Goal: Information Seeking & Learning: Find specific page/section

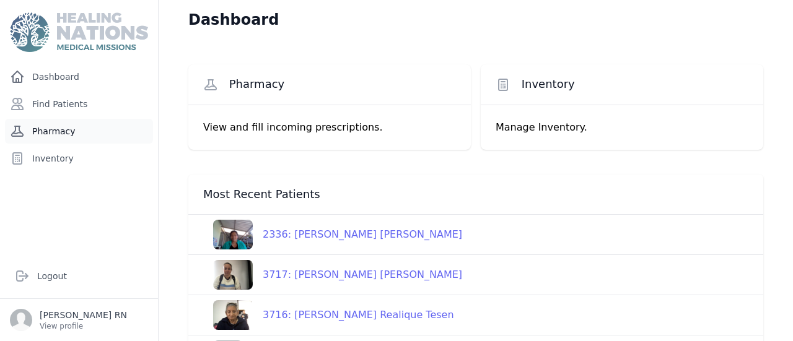
click at [72, 119] on link "Pharmacy" at bounding box center [79, 131] width 148 height 25
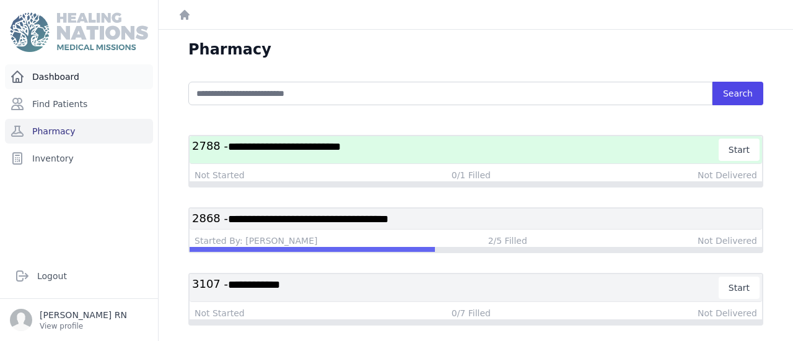
click at [81, 64] on link "Dashboard" at bounding box center [79, 76] width 148 height 25
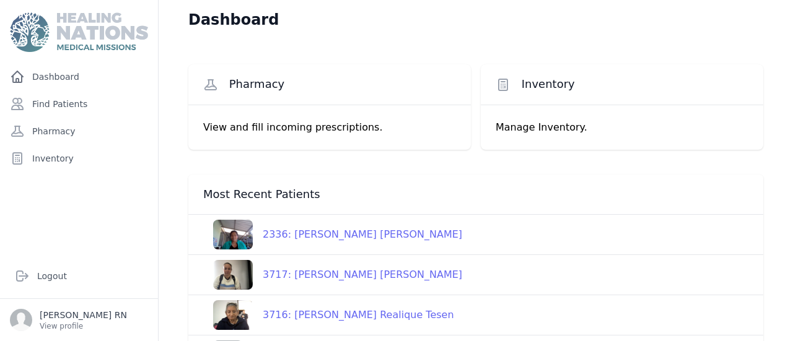
click at [265, 227] on div "2336: Marta Lidia Castillo Rodriguez de Quill" at bounding box center [357, 234] width 209 height 15
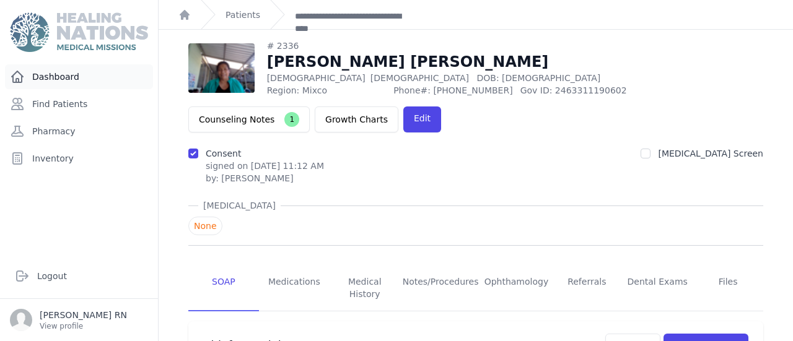
click at [50, 64] on link "Dashboard" at bounding box center [79, 76] width 148 height 25
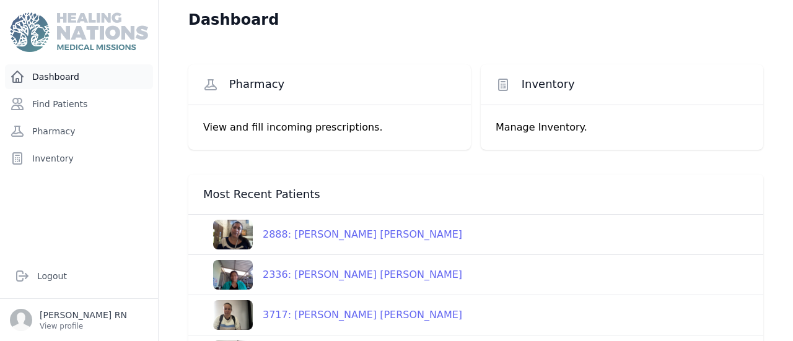
click at [69, 64] on link "Dashboard" at bounding box center [79, 76] width 148 height 25
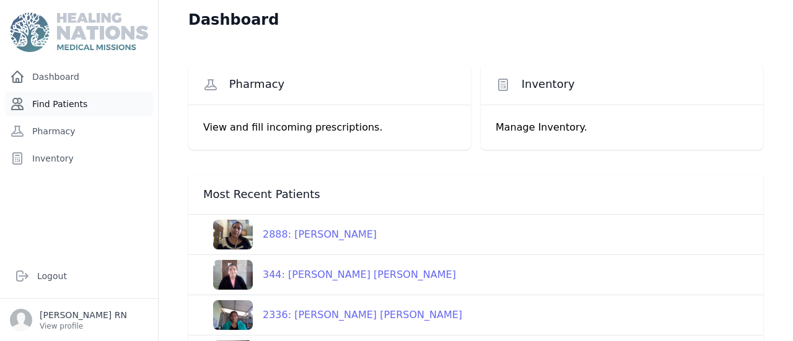
click at [66, 92] on link "Find Patients" at bounding box center [79, 104] width 148 height 25
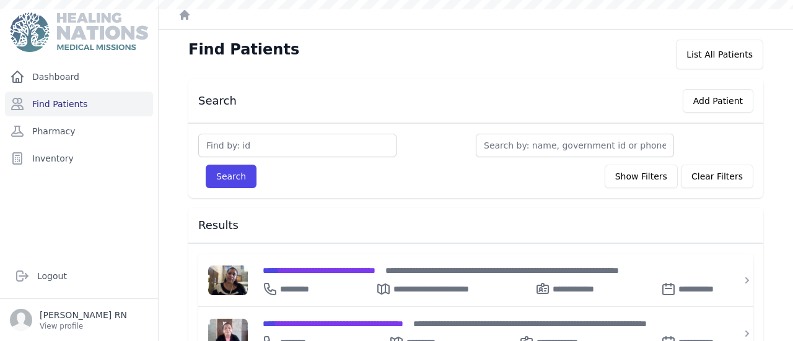
click at [222, 134] on input "text" at bounding box center [297, 146] width 198 height 24
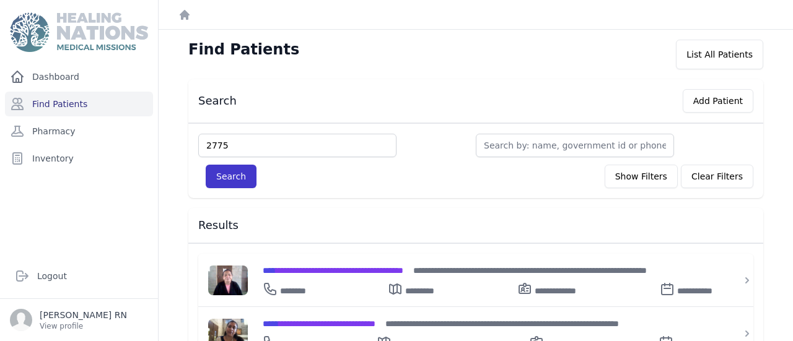
type input "2775"
click at [206, 165] on button "Search" at bounding box center [231, 177] width 51 height 24
click at [263, 266] on span "**********" at bounding box center [333, 270] width 141 height 9
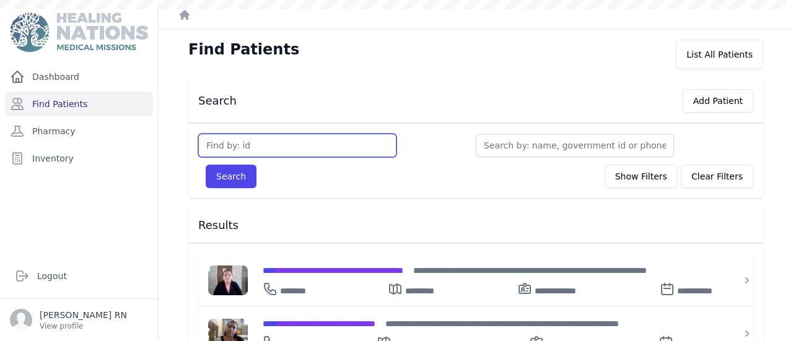
click at [221, 134] on input "text" at bounding box center [297, 146] width 198 height 24
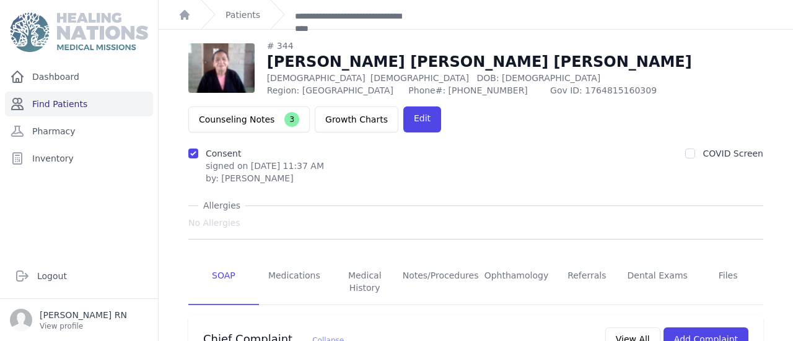
click at [55, 92] on link "Find Patients" at bounding box center [79, 104] width 148 height 25
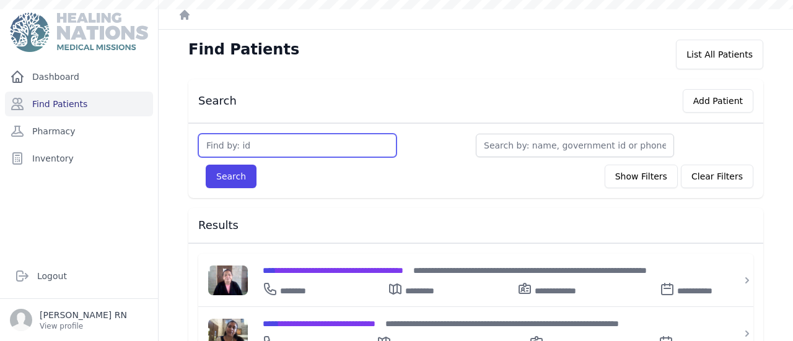
click at [198, 134] on input "text" at bounding box center [297, 146] width 198 height 24
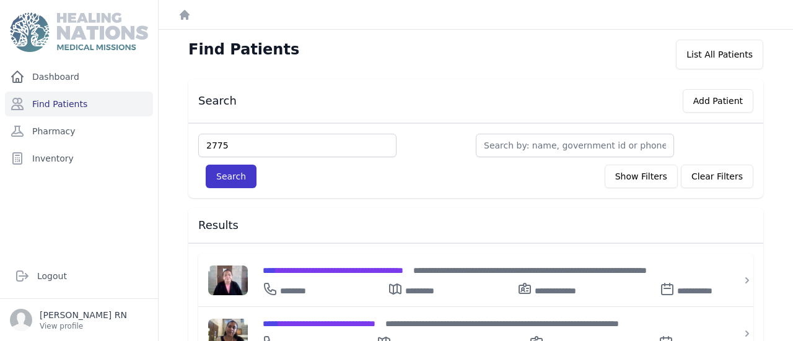
type input "2775"
click at [206, 165] on button "Search" at bounding box center [231, 177] width 51 height 24
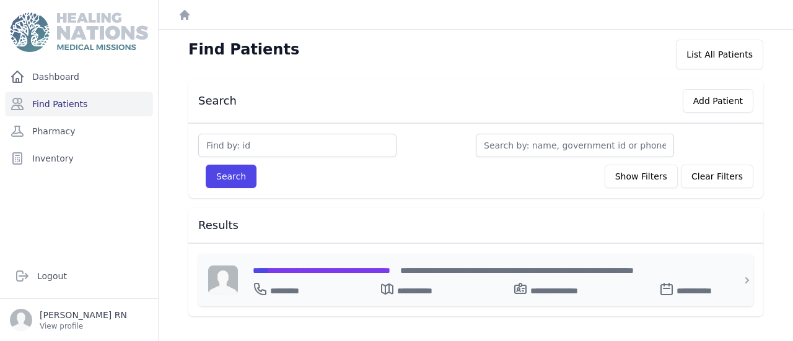
click at [238, 254] on div "**********" at bounding box center [483, 280] width 491 height 53
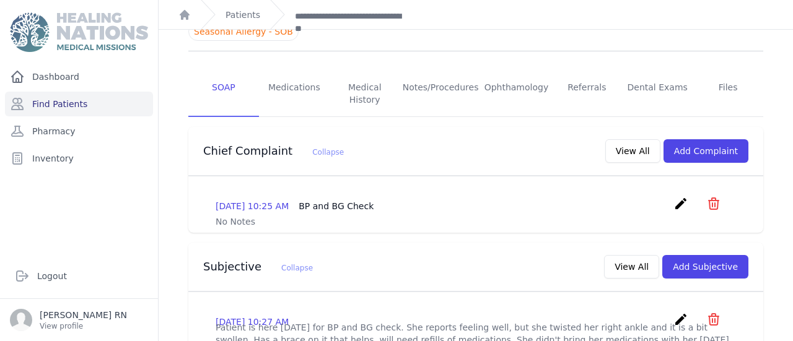
scroll to position [197, 0]
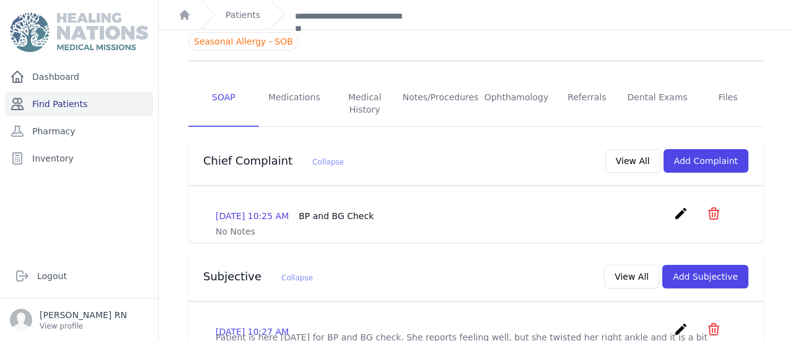
click at [98, 92] on link "Find Patients" at bounding box center [79, 104] width 148 height 25
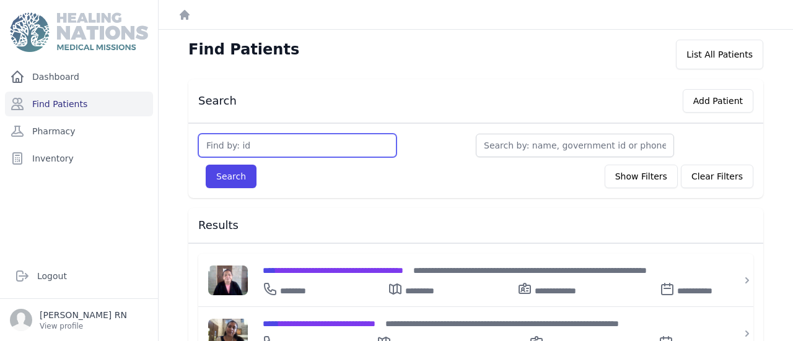
click at [198, 134] on input "text" at bounding box center [297, 146] width 198 height 24
type input "832"
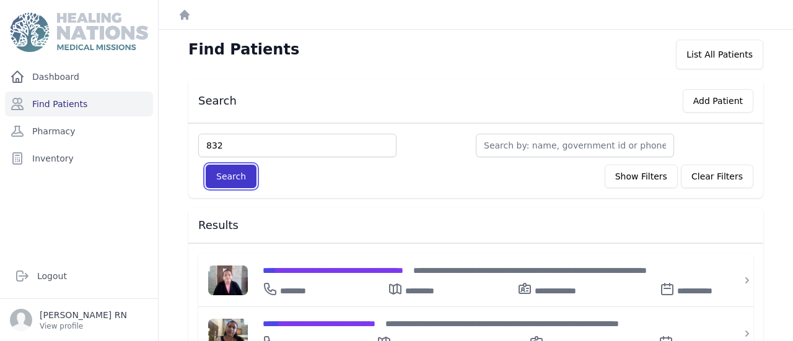
click at [206, 165] on button "Search" at bounding box center [231, 177] width 51 height 24
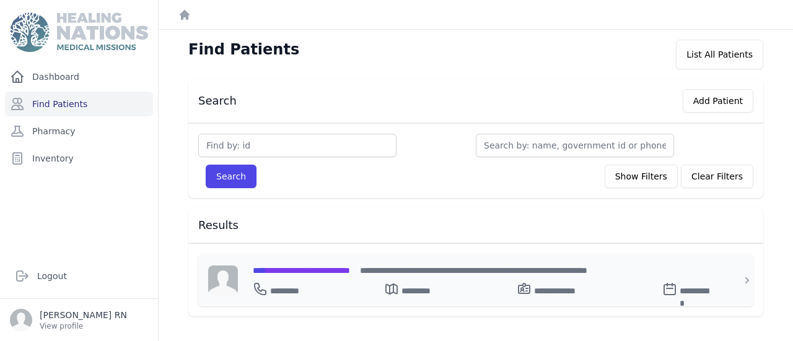
click at [253, 266] on span "**********" at bounding box center [301, 270] width 97 height 9
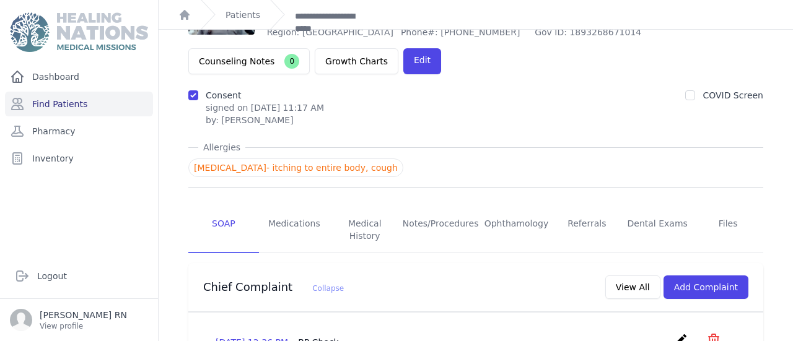
scroll to position [56, 0]
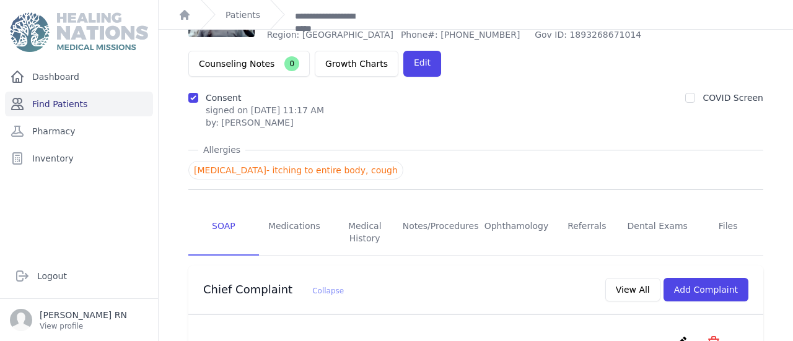
click at [82, 92] on link "Find Patients" at bounding box center [79, 104] width 148 height 25
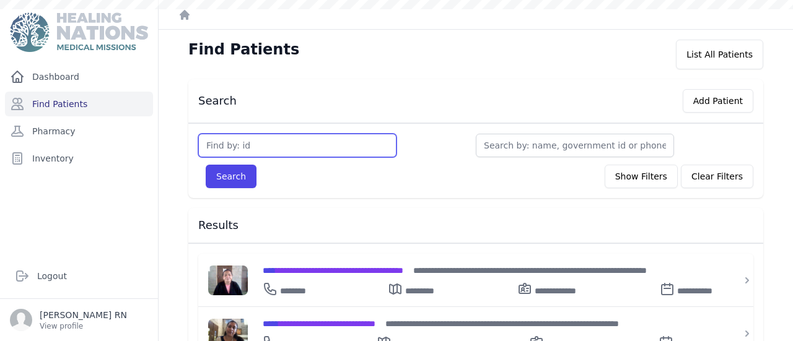
click at [205, 134] on input "text" at bounding box center [297, 146] width 198 height 24
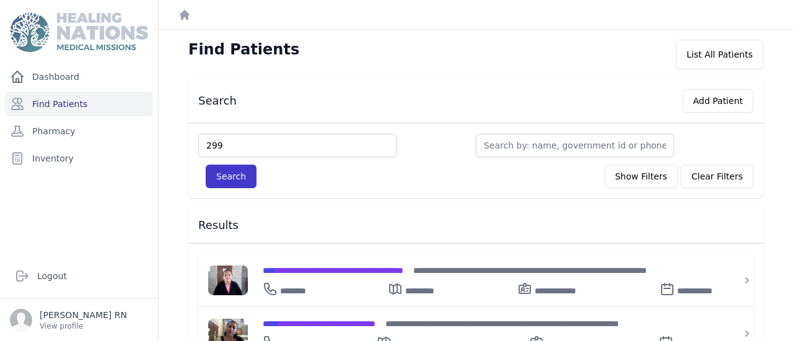
type input "299"
click at [206, 165] on button "Search" at bounding box center [231, 177] width 51 height 24
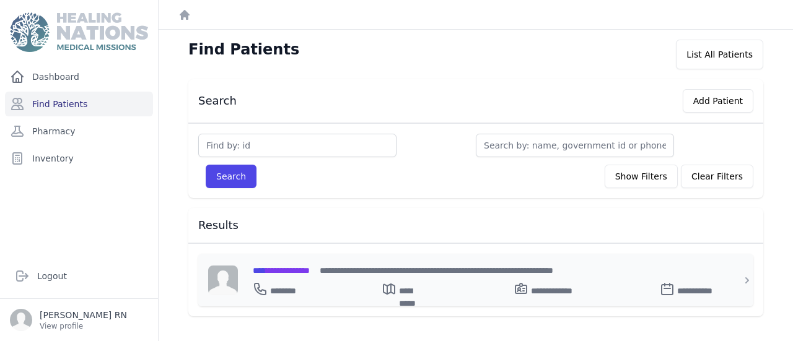
click at [253, 266] on span "**********" at bounding box center [281, 270] width 57 height 9
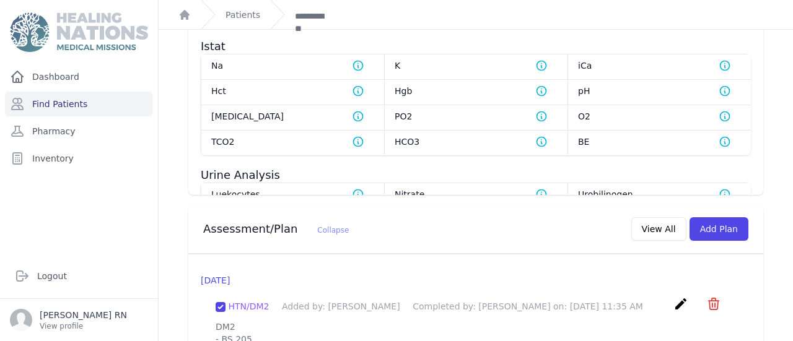
scroll to position [836, 0]
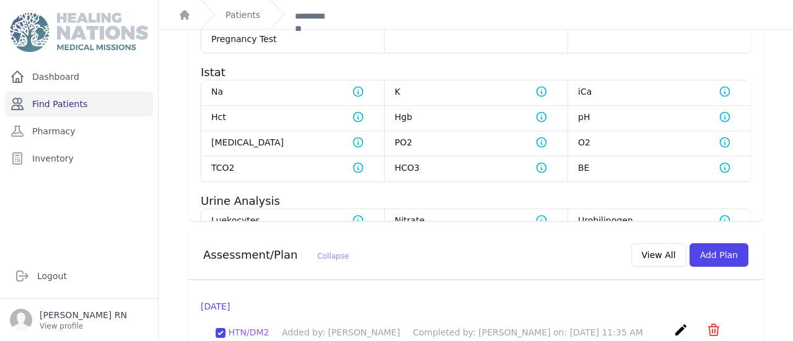
click at [64, 92] on link "Find Patients" at bounding box center [79, 104] width 148 height 25
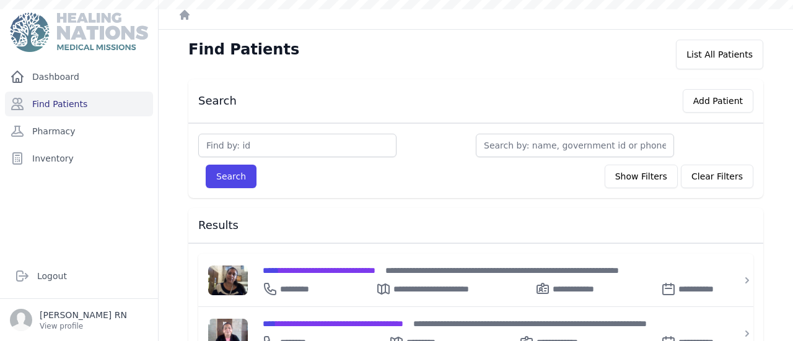
click at [200, 134] on input "text" at bounding box center [297, 146] width 198 height 24
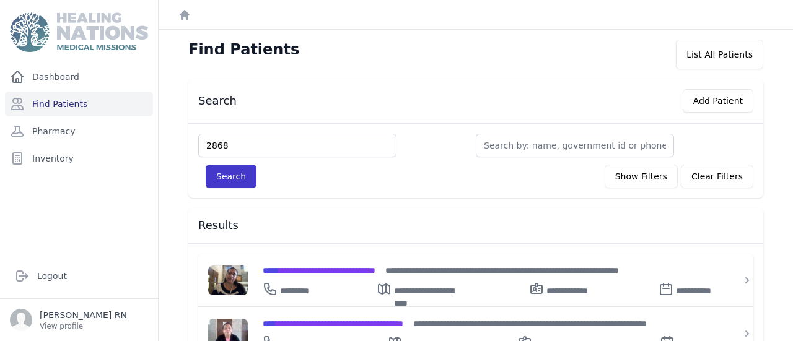
type input "2868"
click at [206, 165] on button "Search" at bounding box center [231, 177] width 51 height 24
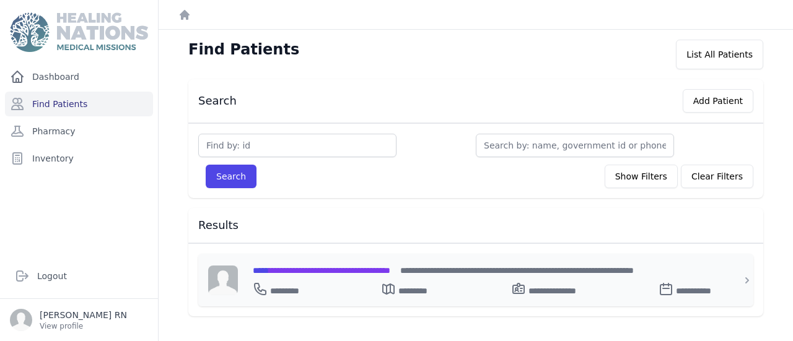
click at [253, 254] on div "**********" at bounding box center [483, 280] width 491 height 53
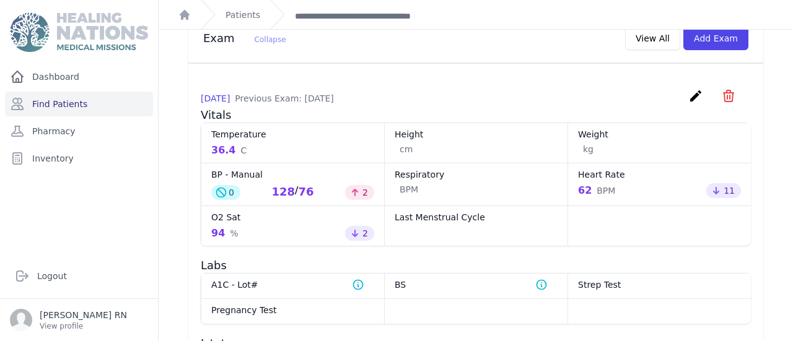
scroll to position [758, 0]
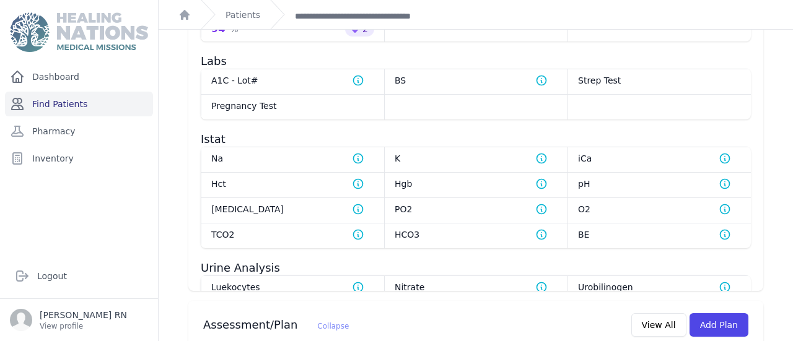
click at [58, 92] on link "Find Patients" at bounding box center [79, 104] width 148 height 25
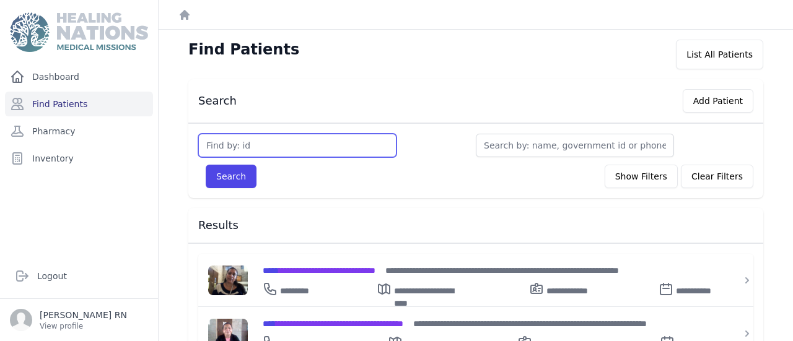
click at [198, 134] on input "text" at bounding box center [297, 146] width 198 height 24
type input "121"
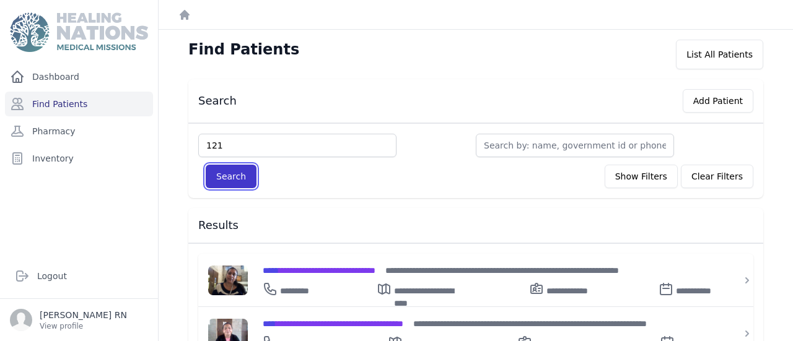
click at [206, 165] on button "Search" at bounding box center [231, 177] width 51 height 24
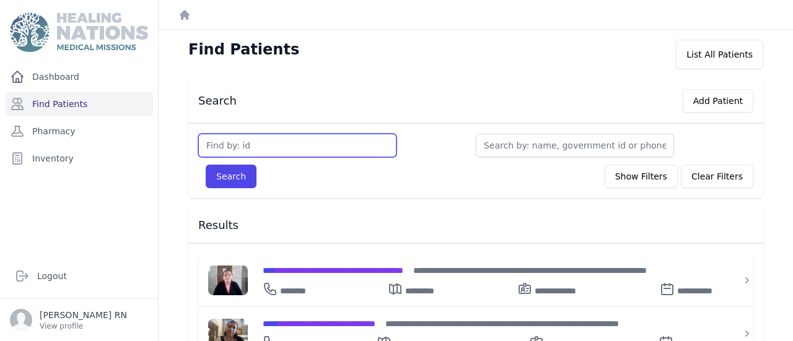
click at [201, 134] on input "text" at bounding box center [297, 146] width 198 height 24
type input "121"
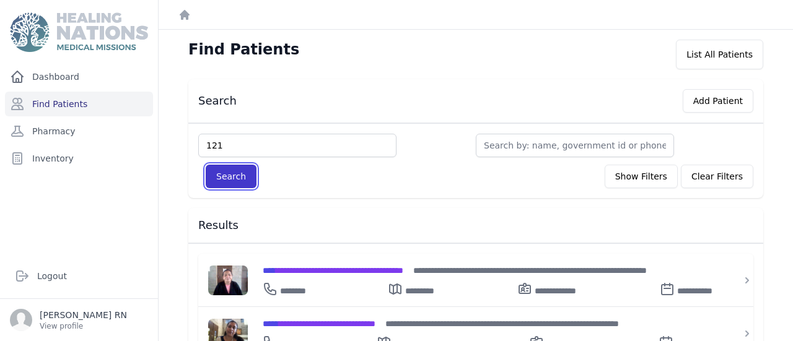
click at [206, 165] on button "Search" at bounding box center [231, 177] width 51 height 24
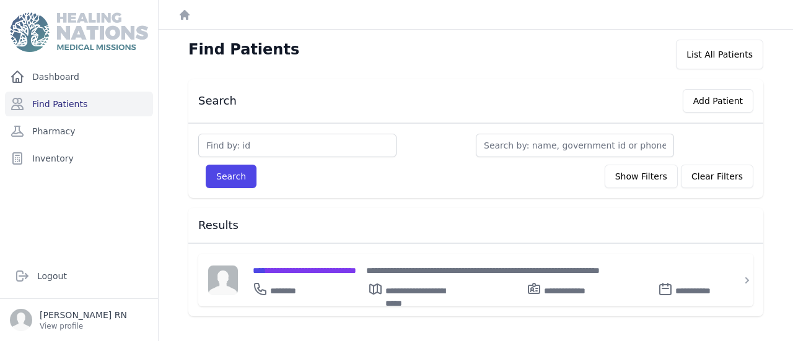
click at [234, 243] on div "**********" at bounding box center [475, 279] width 575 height 73
click at [253, 266] on span "**********" at bounding box center [304, 270] width 103 height 9
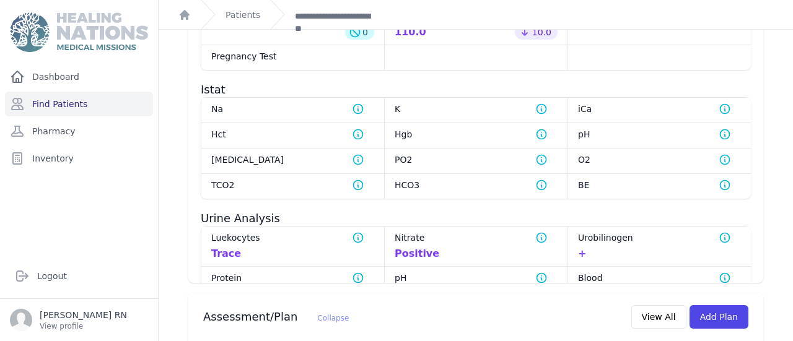
scroll to position [893, 0]
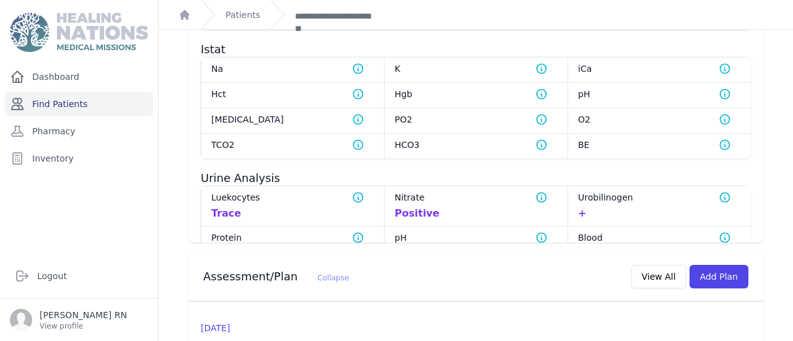
click at [64, 92] on link "Find Patients" at bounding box center [79, 104] width 148 height 25
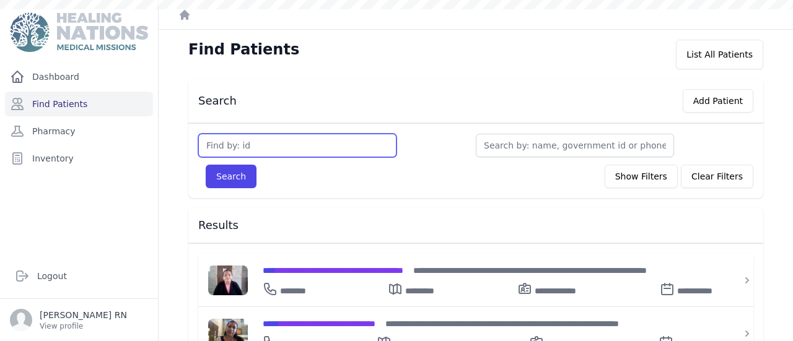
drag, startPoint x: 0, startPoint y: 0, endPoint x: 198, endPoint y: 112, distance: 227.8
click at [198, 134] on input "text" at bounding box center [297, 146] width 198 height 24
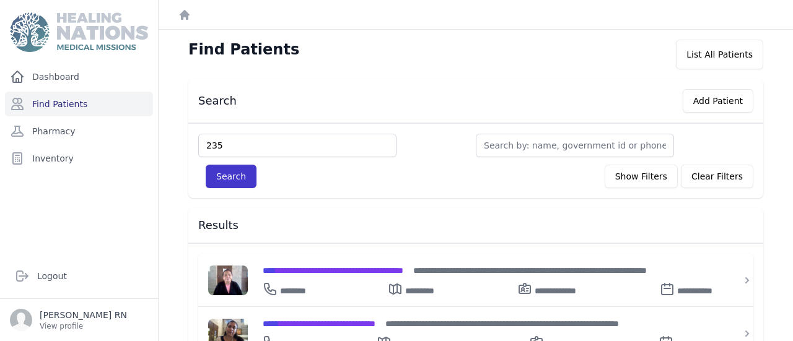
type input "235"
click at [206, 165] on button "Search" at bounding box center [231, 177] width 51 height 24
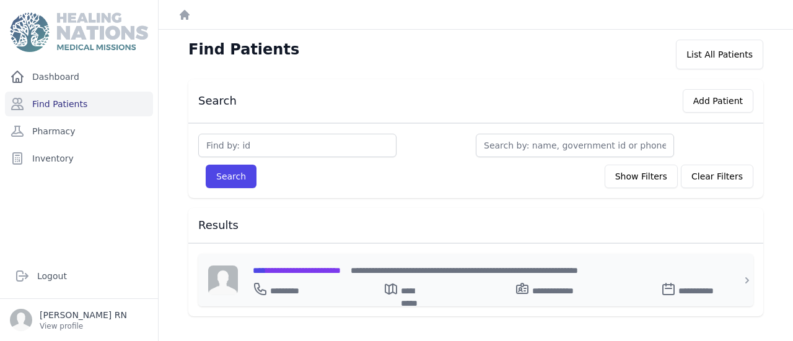
click at [253, 266] on span "**********" at bounding box center [297, 270] width 88 height 9
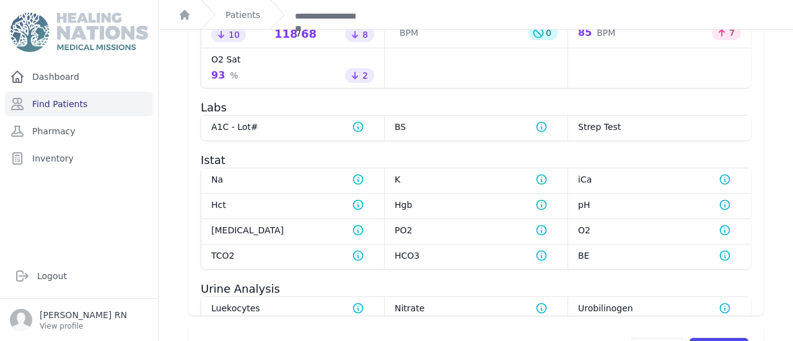
scroll to position [803, 0]
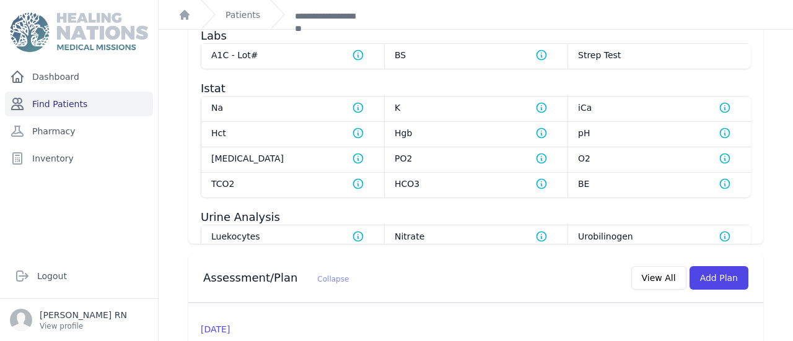
click at [81, 92] on link "Find Patients" at bounding box center [79, 104] width 148 height 25
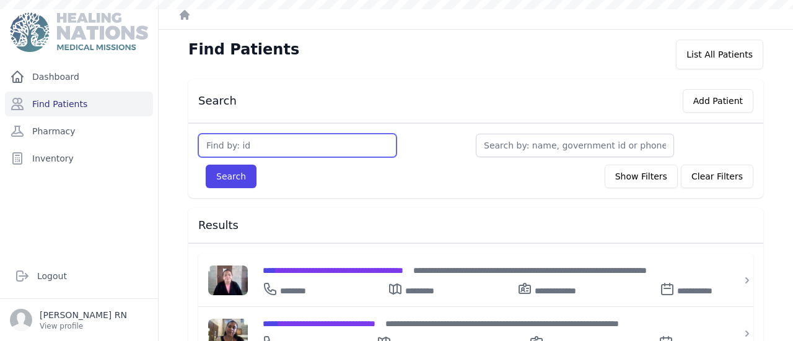
click at [198, 134] on input "text" at bounding box center [297, 146] width 198 height 24
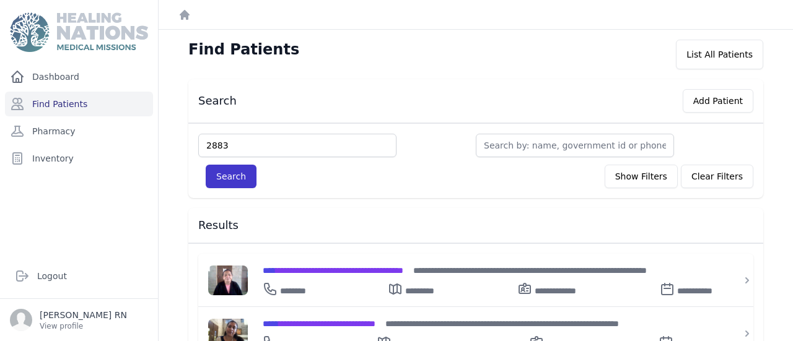
type input "2883"
click at [206, 165] on button "Search" at bounding box center [231, 177] width 51 height 24
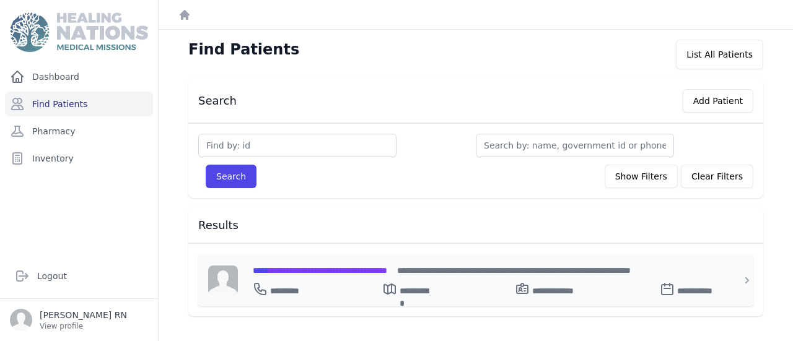
click at [253, 277] on div "**********" at bounding box center [483, 287] width 461 height 20
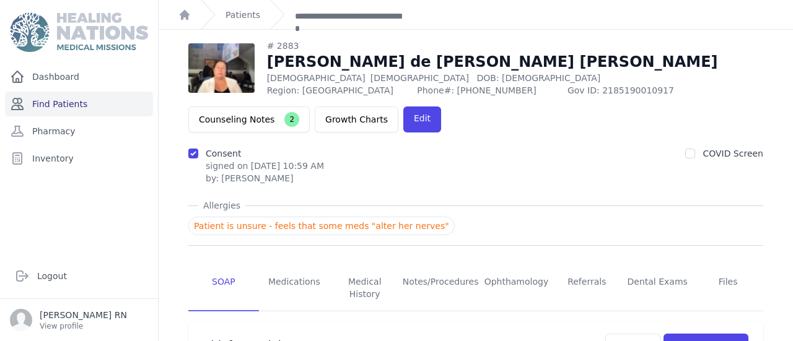
click at [85, 92] on link "Find Patients" at bounding box center [79, 104] width 148 height 25
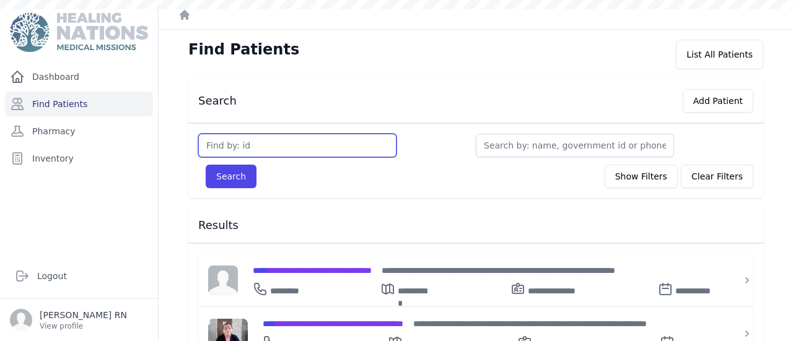
click at [198, 134] on input "text" at bounding box center [297, 146] width 198 height 24
type input "3459"
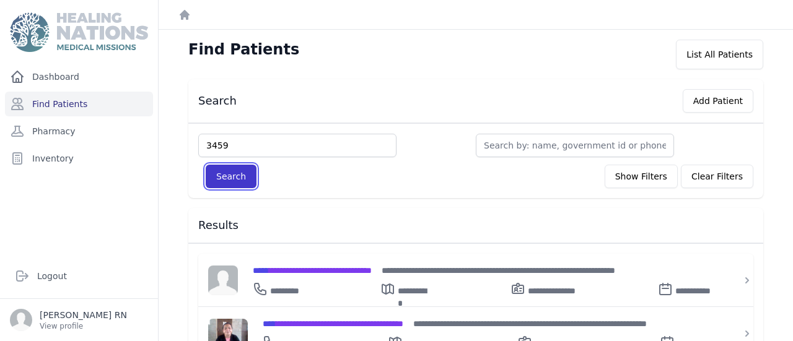
click at [206, 165] on button "Search" at bounding box center [231, 177] width 51 height 24
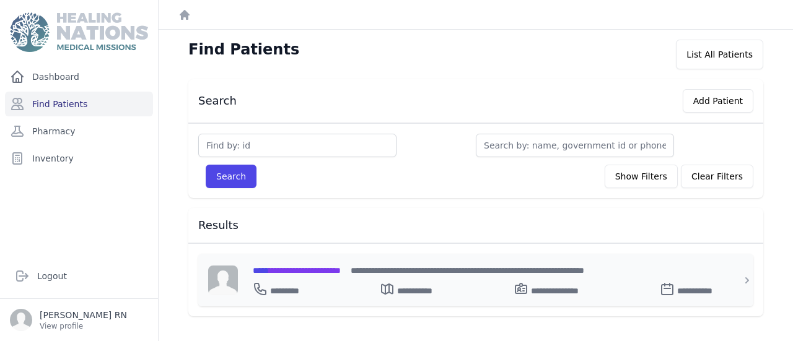
click at [256, 266] on span "**********" at bounding box center [297, 270] width 88 height 9
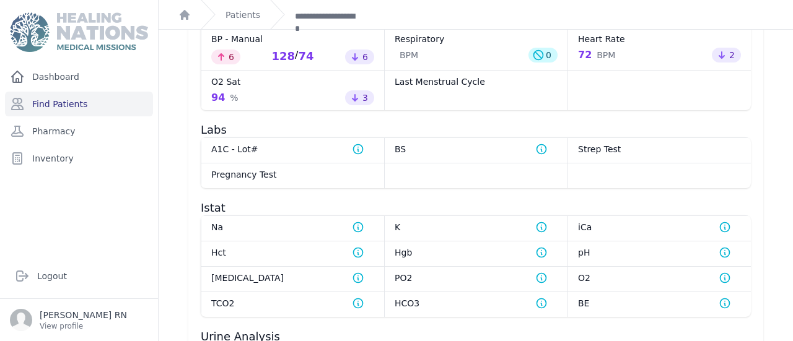
scroll to position [809, 0]
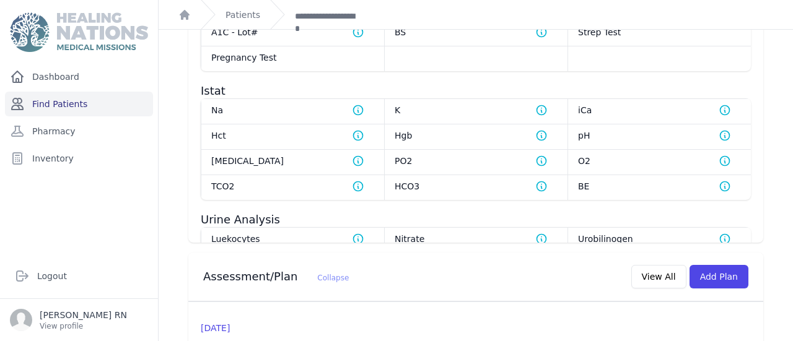
click at [67, 92] on link "Find Patients" at bounding box center [79, 104] width 148 height 25
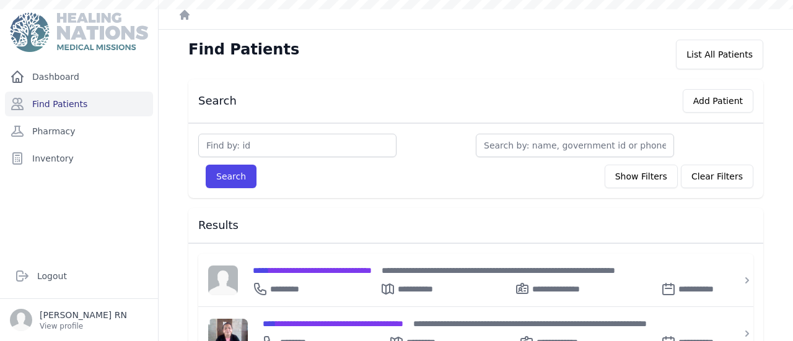
click at [205, 134] on input "text" at bounding box center [297, 146] width 198 height 24
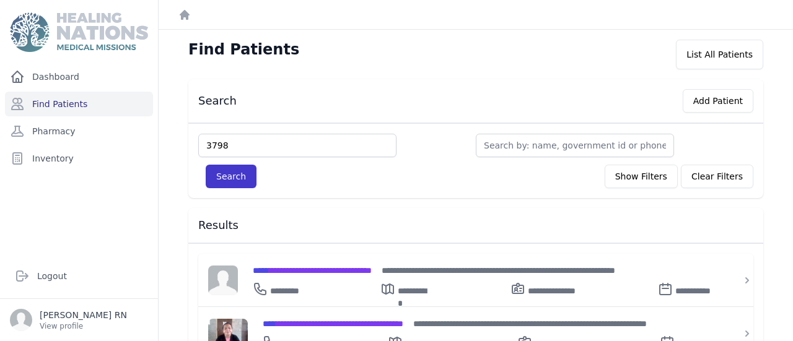
type input "3798"
click at [206, 165] on button "Search" at bounding box center [231, 177] width 51 height 24
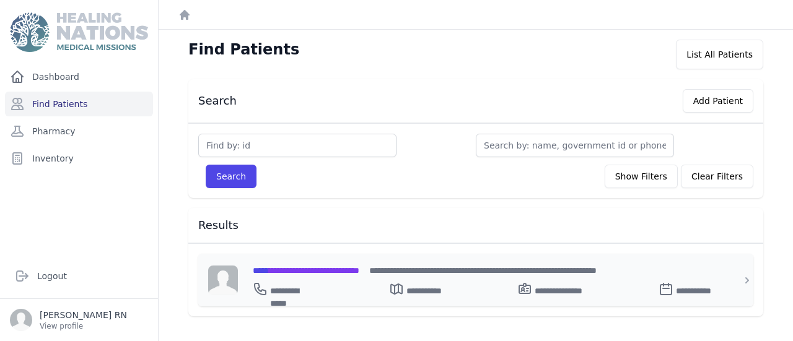
click at [264, 266] on span "**********" at bounding box center [306, 270] width 107 height 9
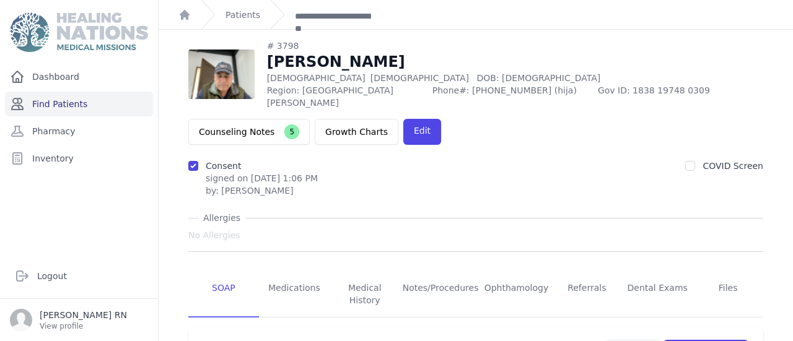
click at [69, 92] on link "Find Patients" at bounding box center [79, 104] width 148 height 25
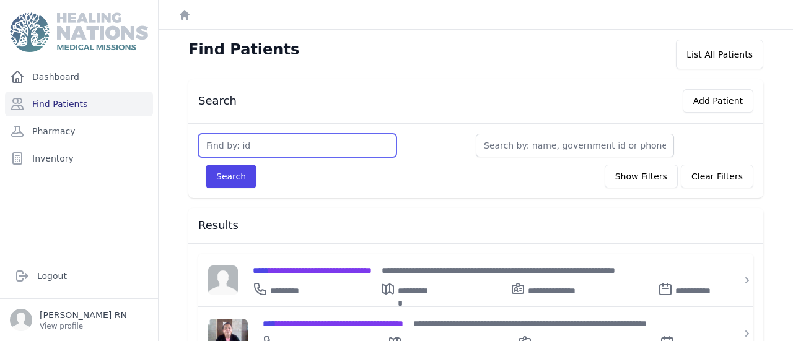
click at [236, 134] on input "text" at bounding box center [297, 146] width 198 height 24
type input "2786"
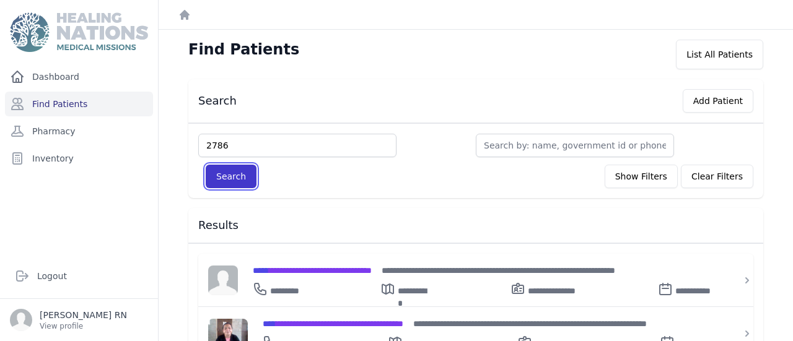
click at [206, 165] on button "Search" at bounding box center [231, 177] width 51 height 24
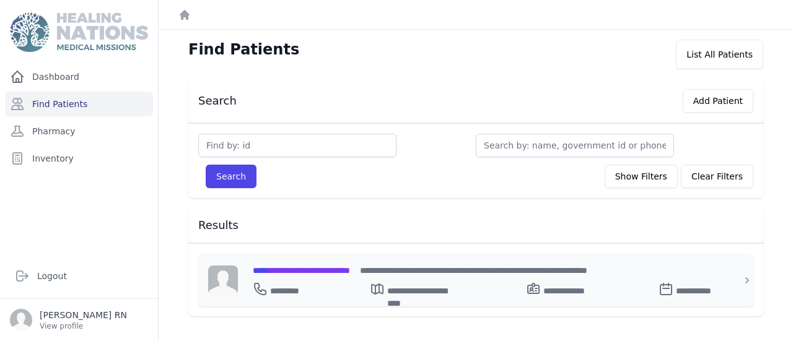
click at [253, 277] on div "**********" at bounding box center [483, 287] width 461 height 20
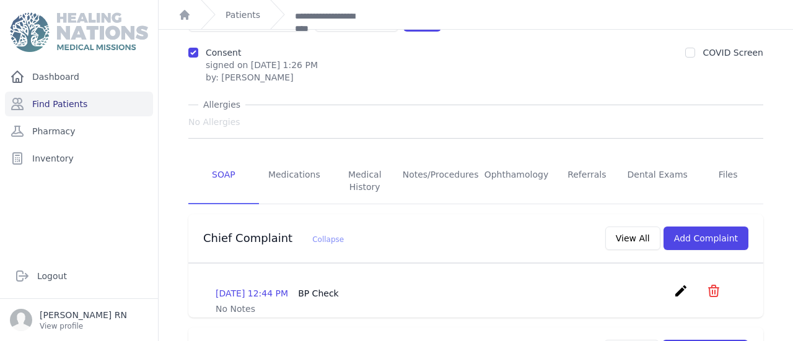
scroll to position [112, 0]
click at [70, 92] on link "Find Patients" at bounding box center [79, 104] width 148 height 25
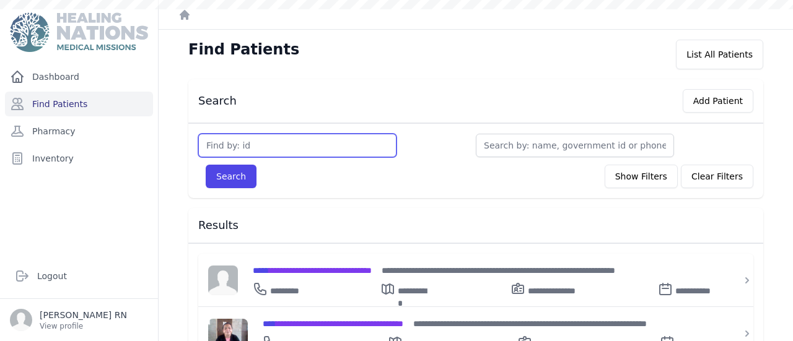
click at [198, 134] on input "text" at bounding box center [297, 146] width 198 height 24
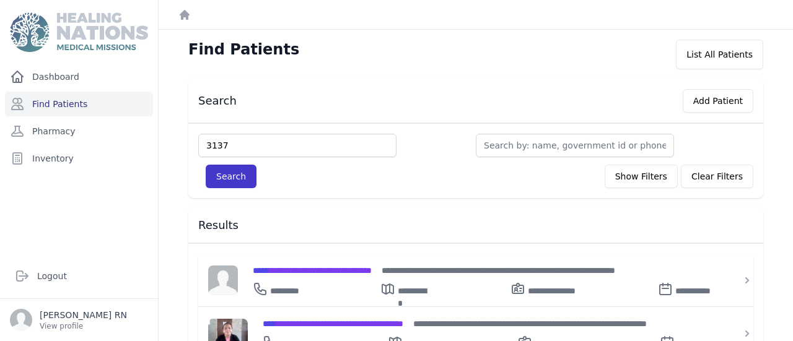
type input "3137"
click at [206, 165] on button "Search" at bounding box center [231, 177] width 51 height 24
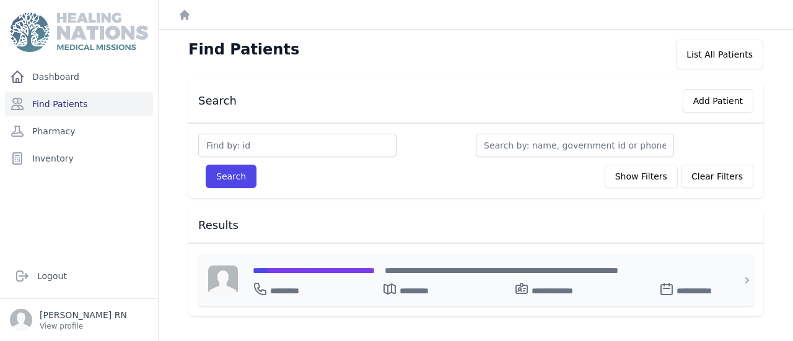
click at [253, 266] on span "**********" at bounding box center [314, 270] width 122 height 9
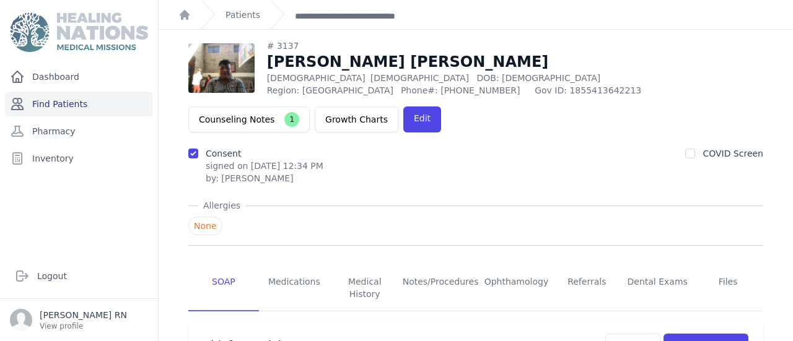
click at [92, 92] on link "Find Patients" at bounding box center [79, 104] width 148 height 25
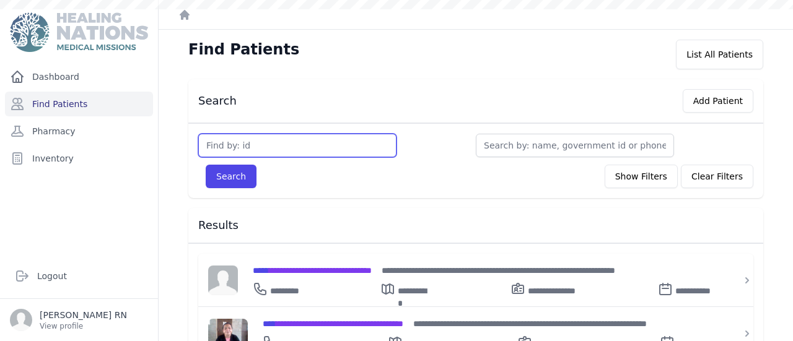
drag, startPoint x: 0, startPoint y: 0, endPoint x: 200, endPoint y: 111, distance: 228.8
click at [200, 134] on input "text" at bounding box center [297, 146] width 198 height 24
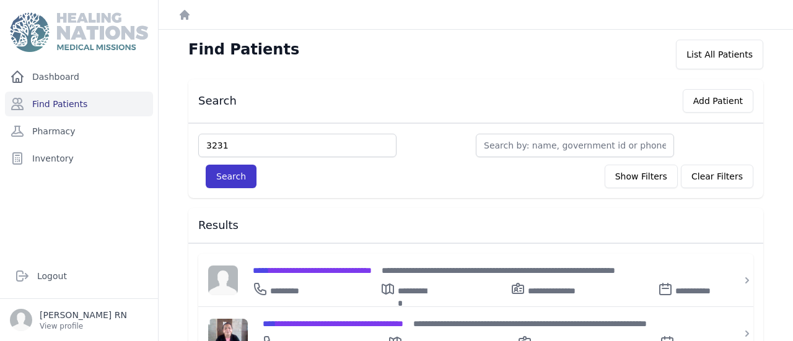
type input "3231"
click at [206, 165] on button "Search" at bounding box center [231, 177] width 51 height 24
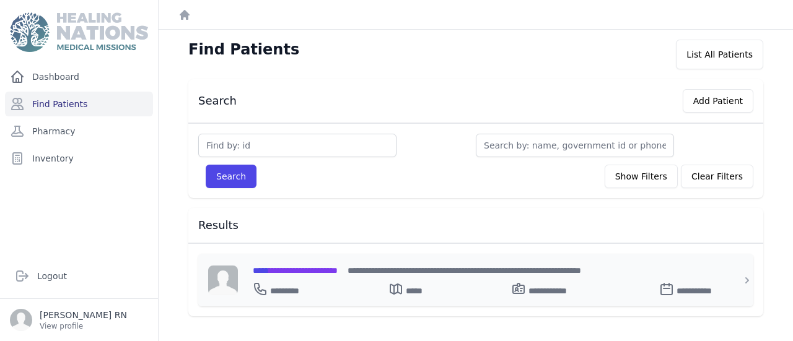
click at [253, 266] on span "**********" at bounding box center [295, 270] width 85 height 9
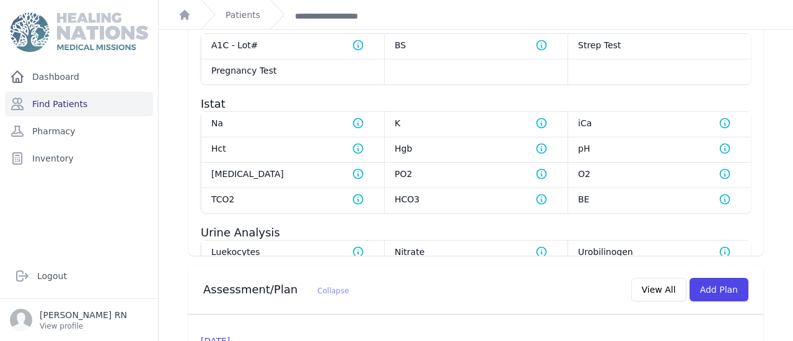
scroll to position [828, 0]
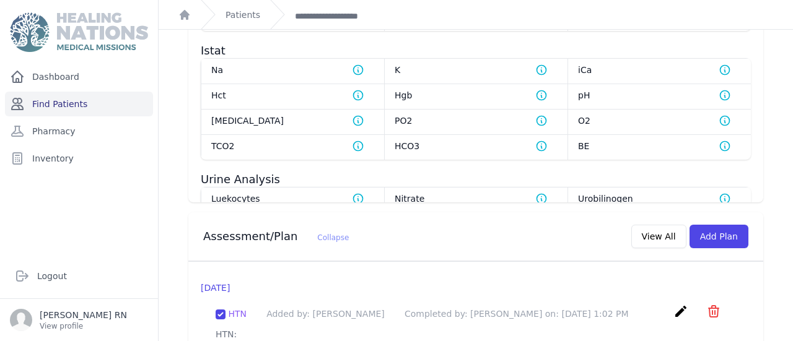
click at [104, 92] on link "Find Patients" at bounding box center [79, 104] width 148 height 25
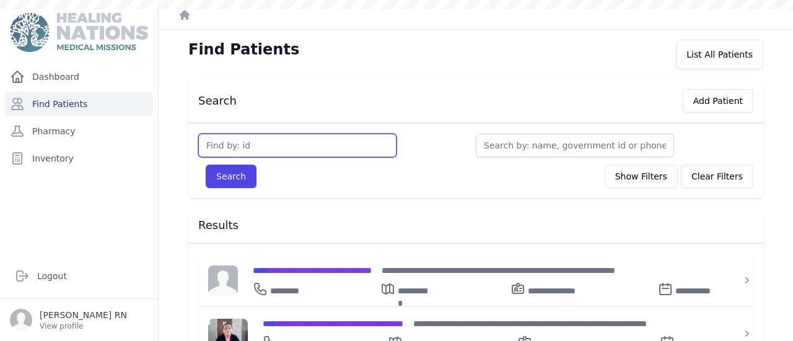
click at [198, 134] on input "text" at bounding box center [297, 146] width 198 height 24
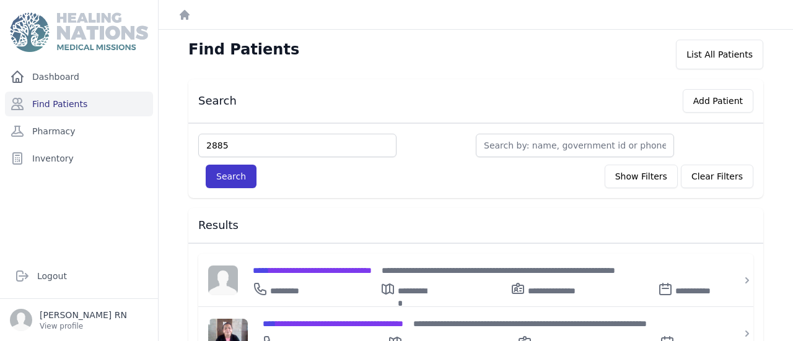
type input "2885"
click at [206, 165] on button "Search" at bounding box center [231, 177] width 51 height 24
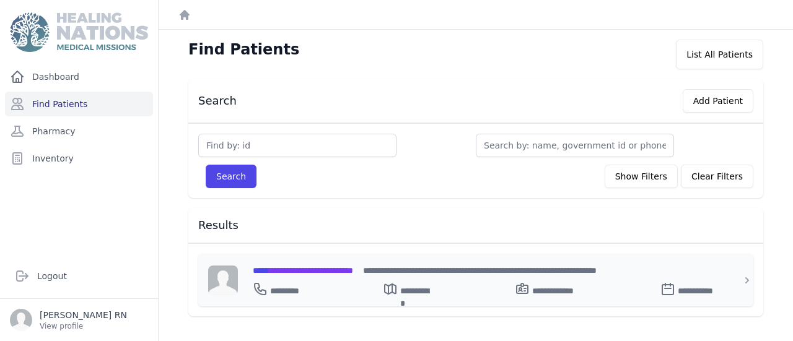
click at [253, 277] on div "**********" at bounding box center [483, 287] width 461 height 20
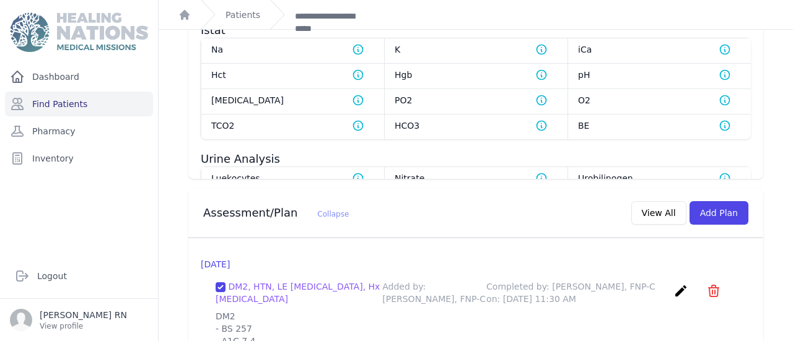
scroll to position [895, 0]
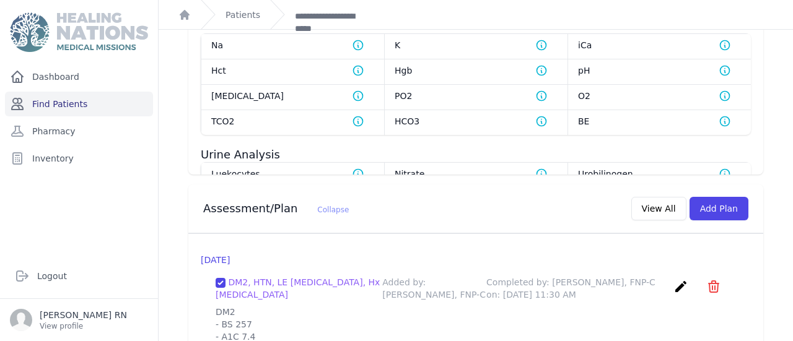
click at [71, 92] on link "Find Patients" at bounding box center [79, 104] width 148 height 25
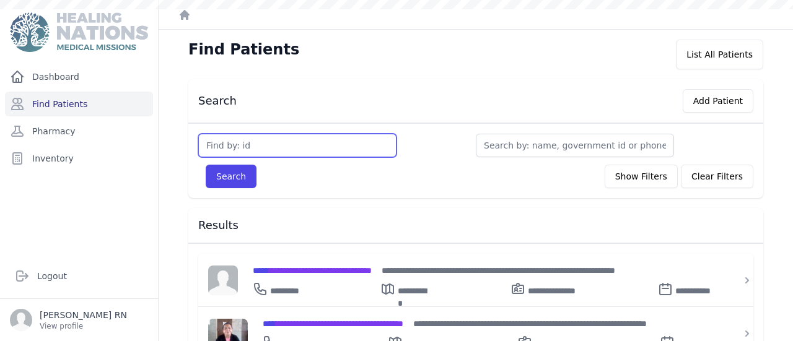
click at [198, 134] on input "text" at bounding box center [297, 146] width 198 height 24
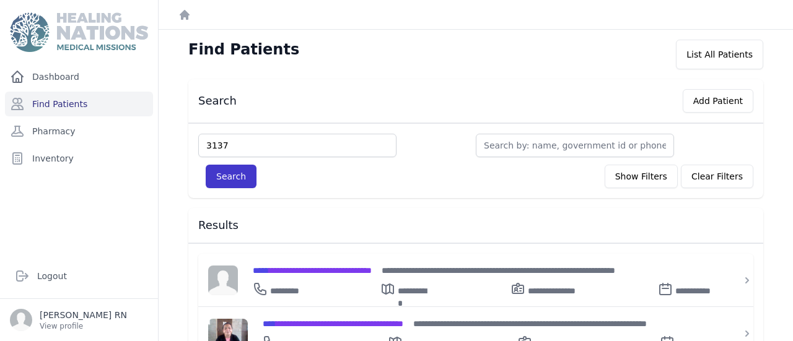
type input "3137"
click at [206, 165] on button "Search" at bounding box center [231, 177] width 51 height 24
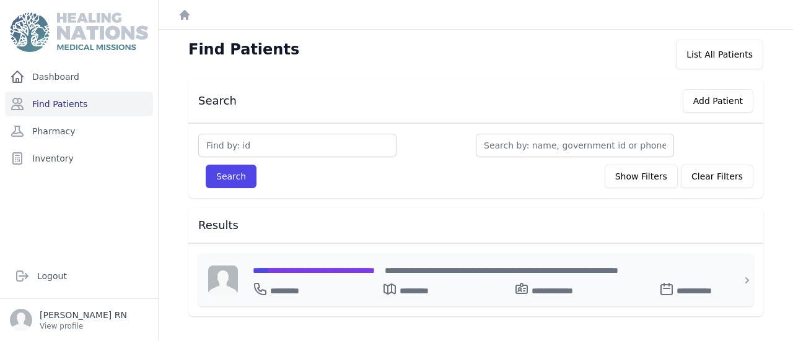
click at [258, 266] on span "**********" at bounding box center [314, 270] width 122 height 9
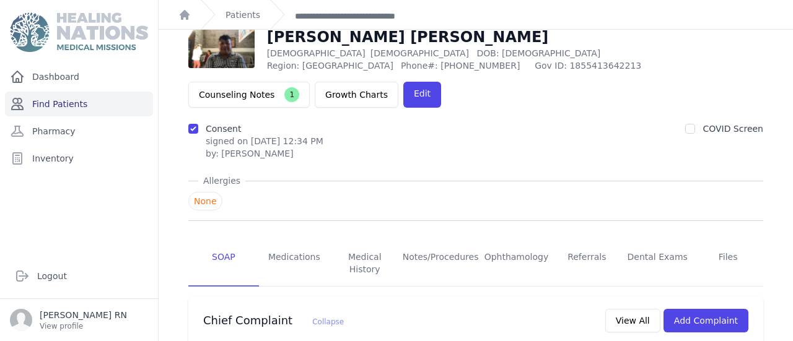
scroll to position [24, 0]
click at [34, 92] on link "Find Patients" at bounding box center [79, 104] width 148 height 25
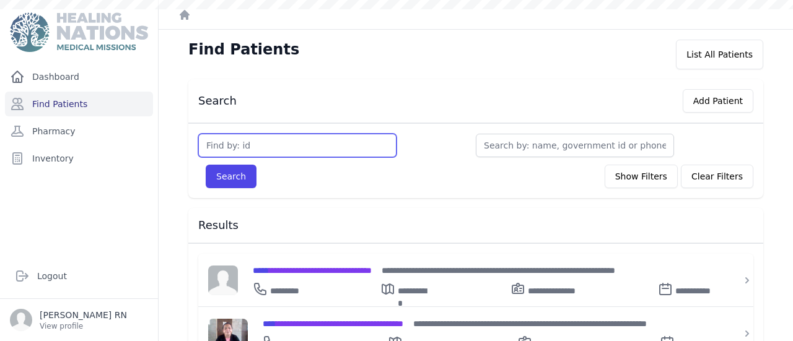
click at [198, 134] on input "text" at bounding box center [297, 146] width 198 height 24
type input "3459"
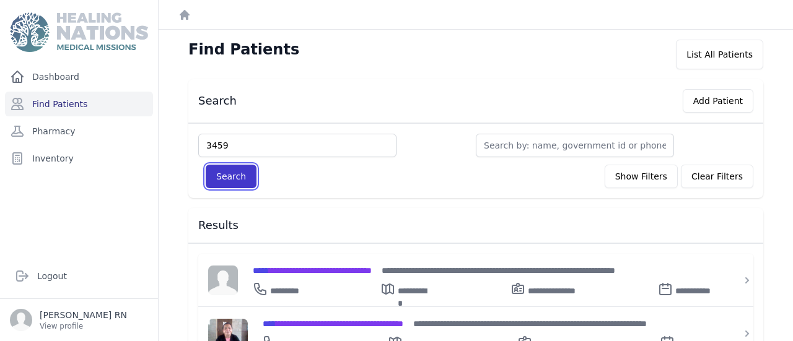
click at [206, 165] on button "Search" at bounding box center [231, 177] width 51 height 24
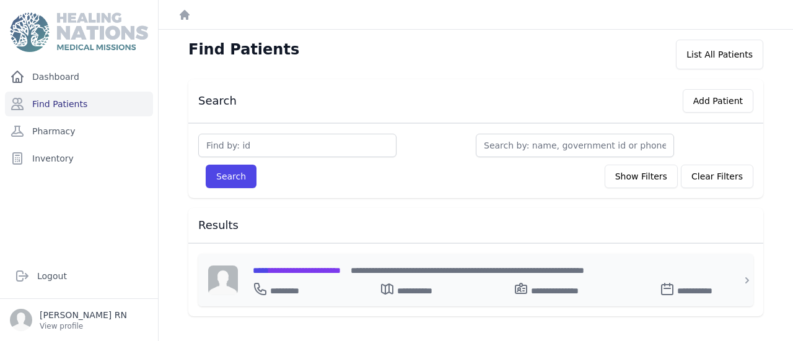
click at [253, 266] on span "**********" at bounding box center [297, 270] width 88 height 9
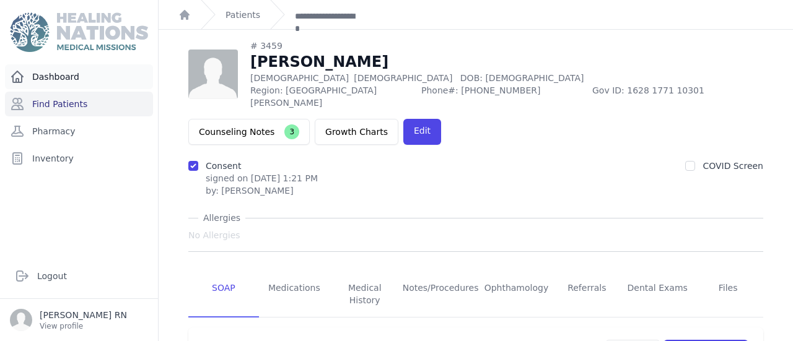
click at [73, 64] on link "Dashboard" at bounding box center [79, 76] width 148 height 25
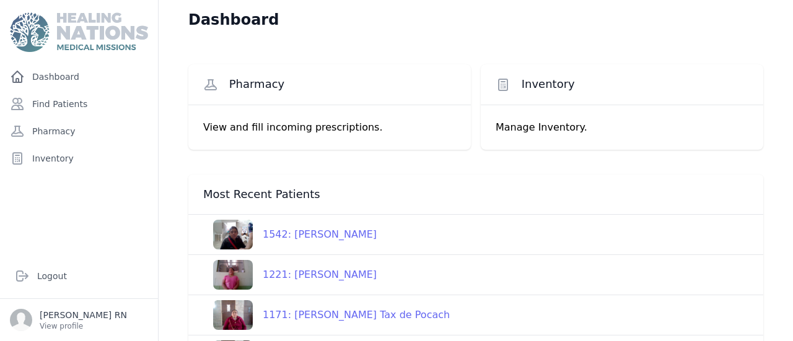
click at [73, 64] on link "Dashboard" at bounding box center [79, 76] width 148 height 25
